Goal: Task Accomplishment & Management: Manage account settings

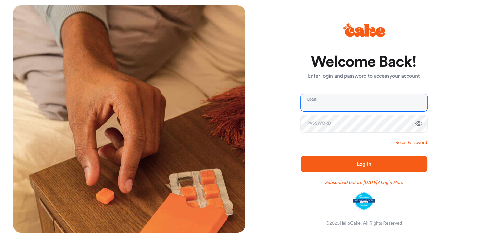
click at [362, 103] on input "email" at bounding box center [363, 102] width 127 height 17
type input "**********"
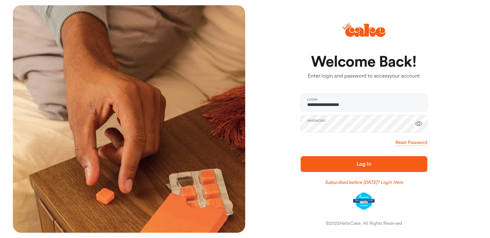
click at [364, 164] on span "Log In" at bounding box center [363, 163] width 15 height 5
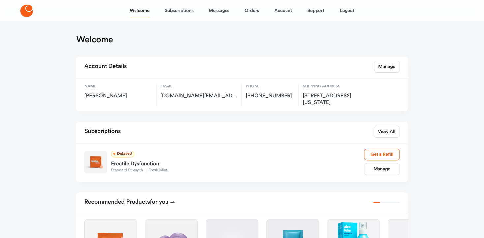
scroll to position [86, 0]
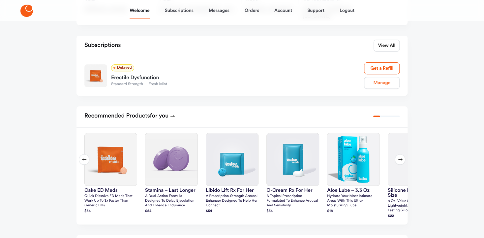
click at [383, 82] on link "Manage" at bounding box center [382, 83] width 36 height 12
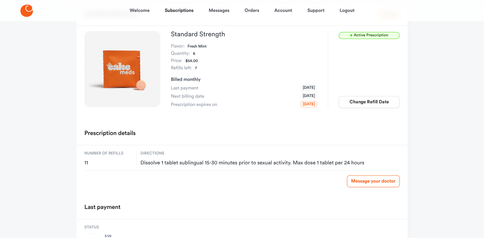
scroll to position [41, 0]
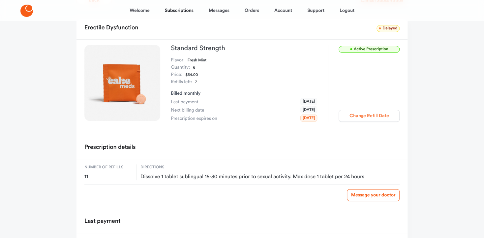
click at [388, 114] on button "Change Refill Date" at bounding box center [369, 116] width 61 height 12
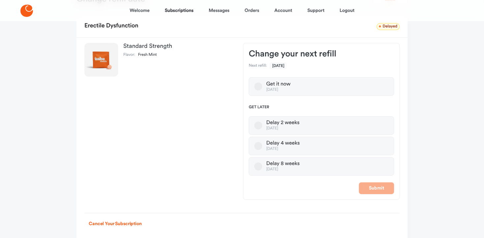
click at [258, 146] on button "Delay 4 weeks [DATE]" at bounding box center [258, 146] width 8 height 8
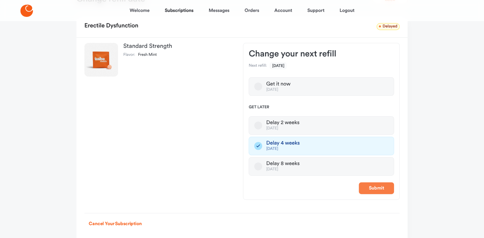
click at [377, 189] on button "Submit" at bounding box center [376, 188] width 35 height 12
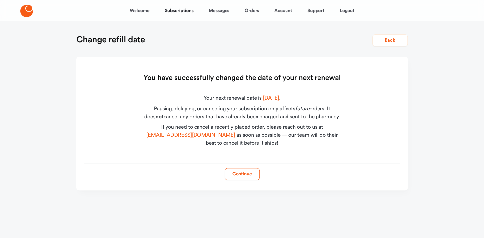
scroll to position [0, 0]
click at [304, 164] on div "Continue" at bounding box center [244, 171] width 315 height 17
click at [248, 173] on button "Continue" at bounding box center [244, 174] width 35 height 12
